Goal: Navigation & Orientation: Find specific page/section

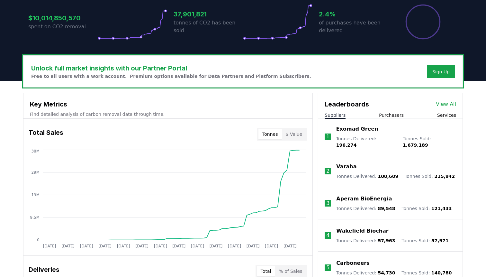
scroll to position [185, 0]
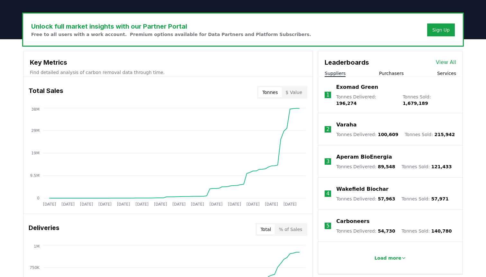
click at [297, 95] on button "$ Value" at bounding box center [294, 92] width 24 height 10
click at [276, 94] on button "Tonnes" at bounding box center [269, 92] width 23 height 10
click at [293, 94] on button "$ Value" at bounding box center [294, 92] width 24 height 10
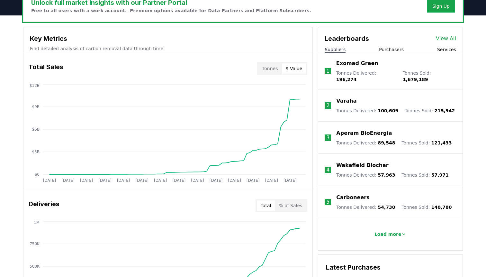
scroll to position [209, 0]
click at [380, 49] on button "Purchasers" at bounding box center [391, 50] width 25 height 6
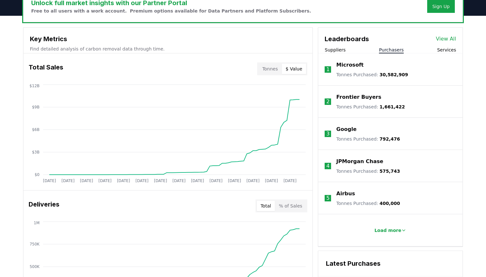
click at [437, 47] on div "Suppliers Purchasers Services" at bounding box center [390, 50] width 144 height 7
click at [437, 50] on div "Suppliers Purchasers Services" at bounding box center [390, 50] width 144 height 7
click at [443, 50] on button "Services" at bounding box center [446, 50] width 19 height 6
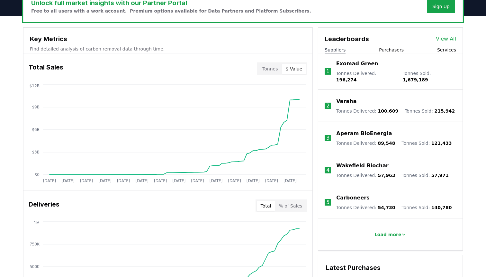
click at [334, 51] on button "Suppliers" at bounding box center [335, 50] width 21 height 6
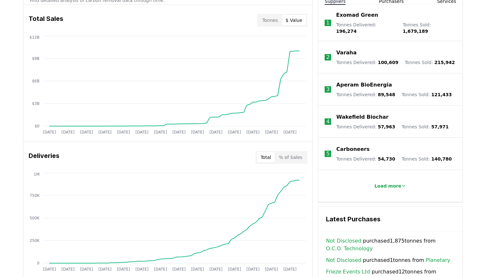
scroll to position [261, 0]
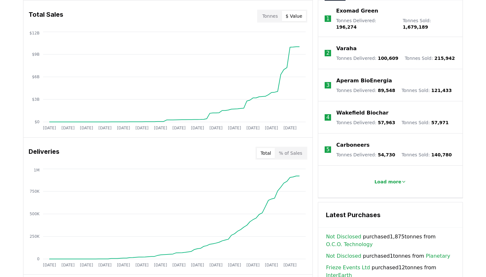
click at [292, 159] on div "Deliveries Total % of Sales" at bounding box center [167, 152] width 289 height 23
click at [293, 154] on button "% of Sales" at bounding box center [290, 153] width 31 height 10
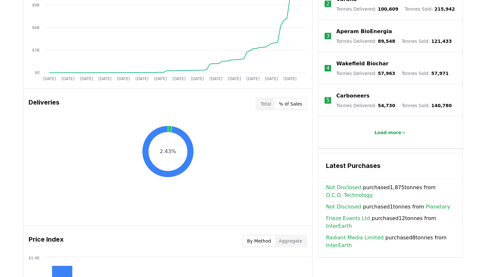
scroll to position [313, 0]
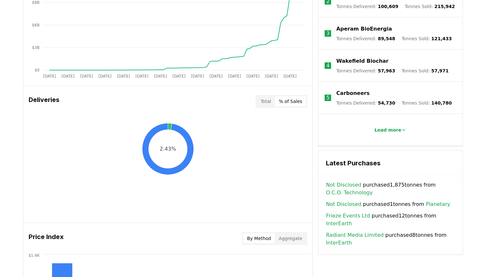
click at [267, 104] on button "Total" at bounding box center [266, 101] width 18 height 10
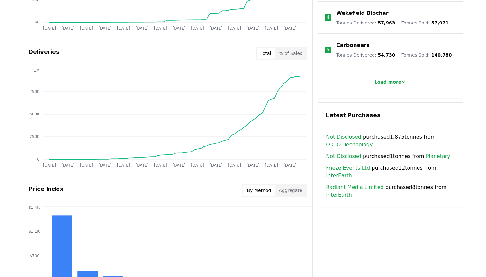
click at [289, 186] on button "Aggregate" at bounding box center [290, 190] width 31 height 10
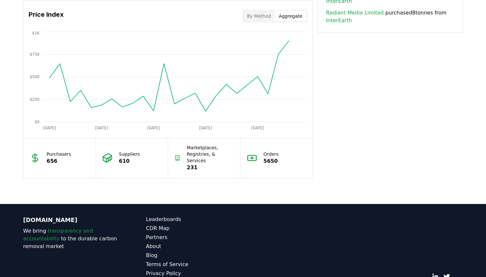
scroll to position [559, 0]
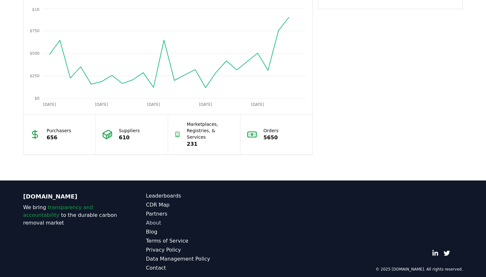
click at [155, 219] on link "About" at bounding box center [194, 223] width 97 height 8
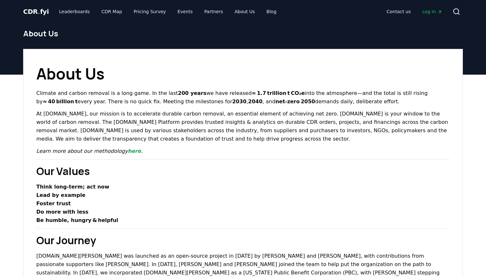
click at [40, 18] on div "CDR . fyi Leaderboards CDR Map Pricing Survey Events Partners About Us Blog Con…" at bounding box center [243, 11] width 440 height 23
click at [40, 14] on span "CDR . fyi" at bounding box center [36, 12] width 26 height 8
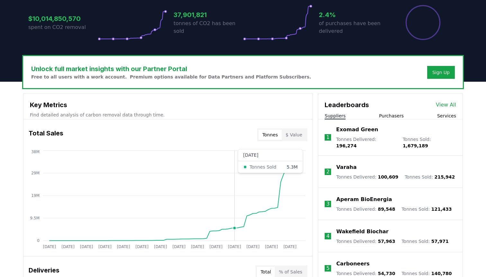
scroll to position [149, 0]
